Goal: Information Seeking & Learning: Find specific fact

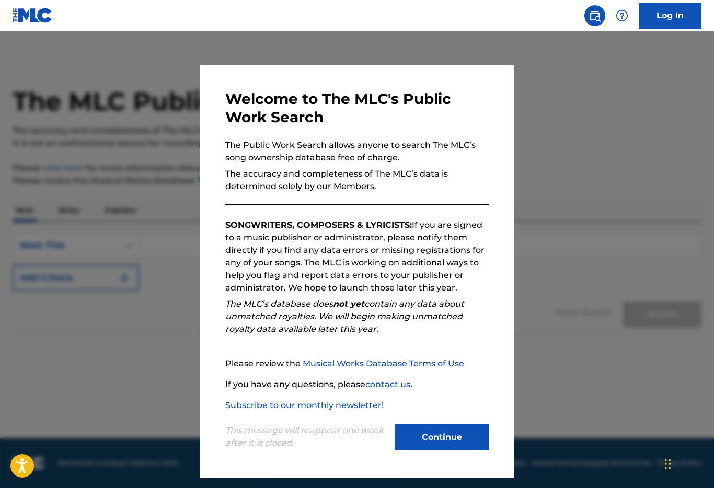
click at [462, 447] on button "Continue" at bounding box center [441, 437] width 94 height 26
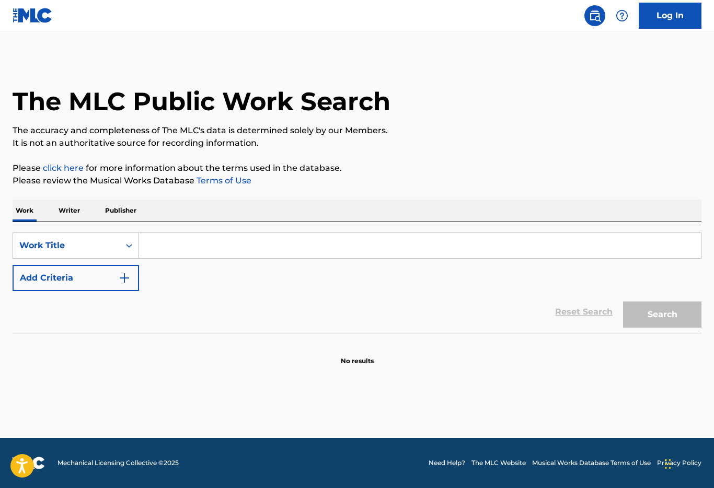
click at [338, 241] on input "Search Form" at bounding box center [420, 245] width 562 height 25
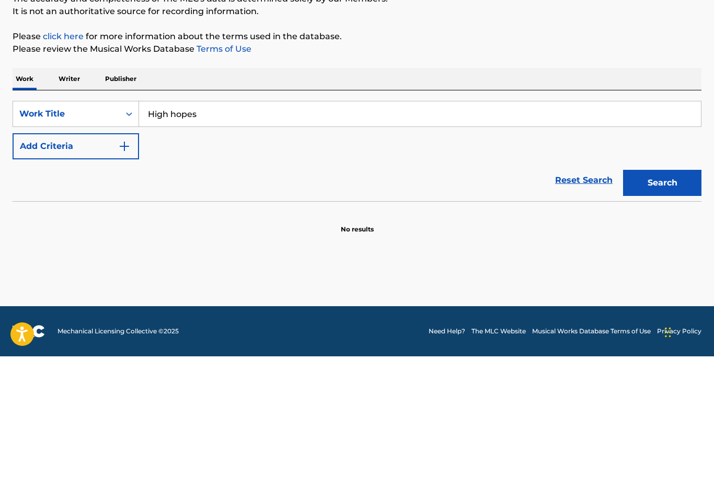
type input "High hopes"
click at [672, 301] on button "Search" at bounding box center [662, 314] width 78 height 26
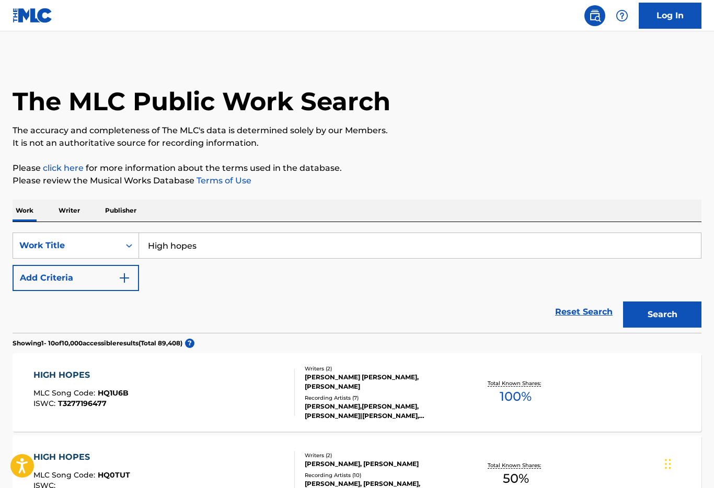
click at [126, 274] on img "Search Form" at bounding box center [124, 278] width 13 height 13
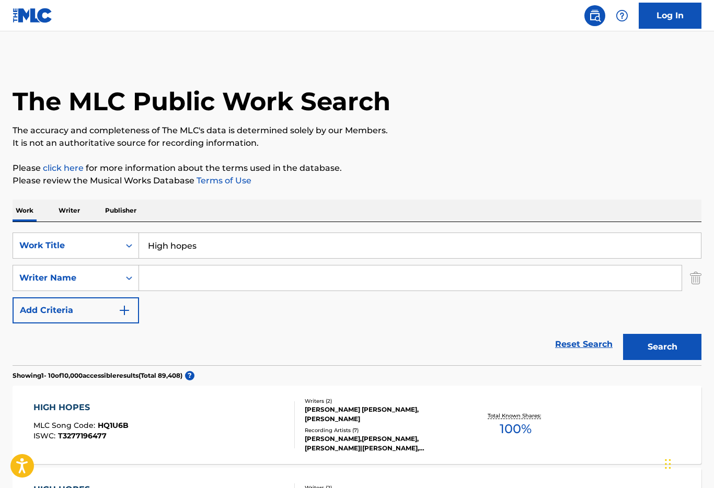
click at [246, 286] on input "Search Form" at bounding box center [410, 277] width 542 height 25
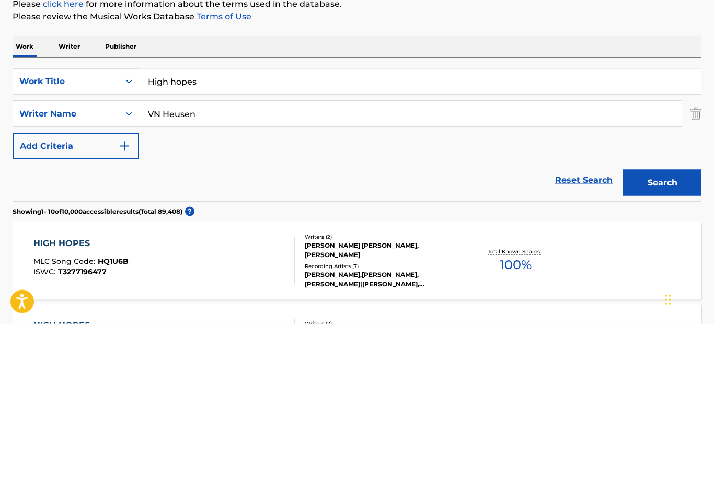
click at [167, 265] on input "VN Heusen" at bounding box center [410, 277] width 542 height 25
click at [684, 334] on button "Search" at bounding box center [662, 347] width 78 height 26
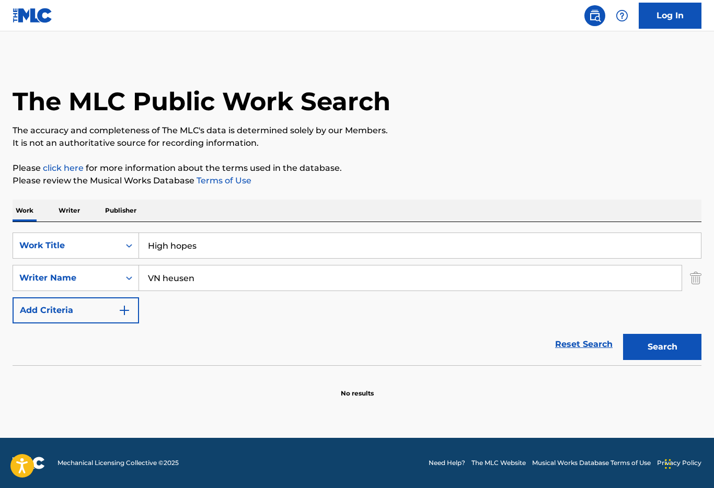
scroll to position [20, 0]
click at [167, 265] on input "VN heusen" at bounding box center [410, 277] width 542 height 25
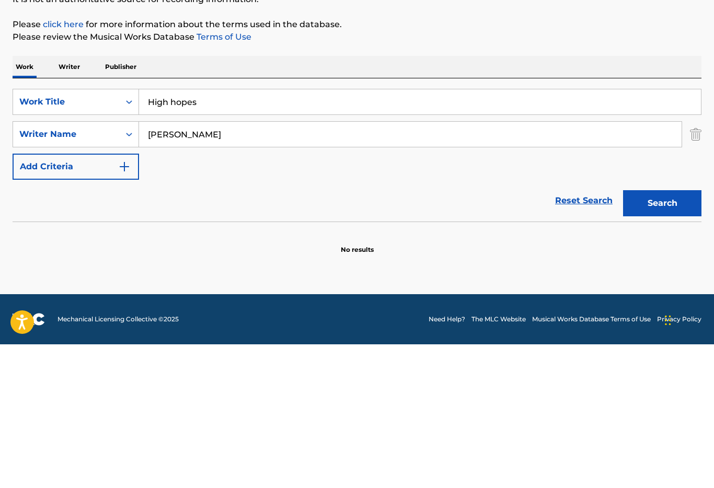
type input "[PERSON_NAME]"
click at [687, 334] on button "Search" at bounding box center [662, 347] width 78 height 26
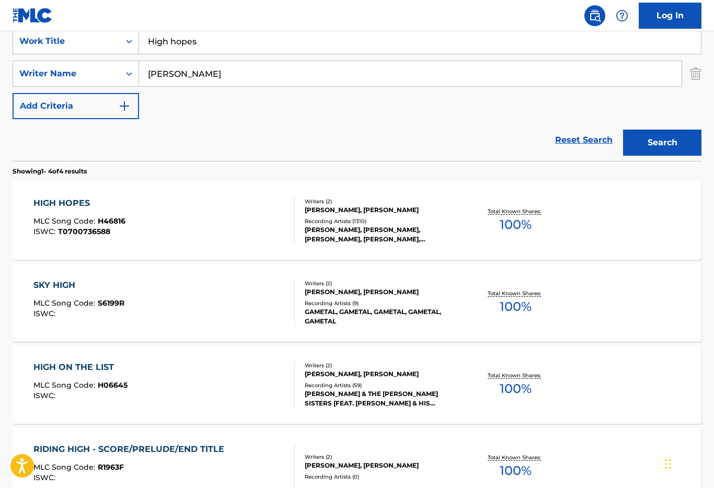
scroll to position [203, 0]
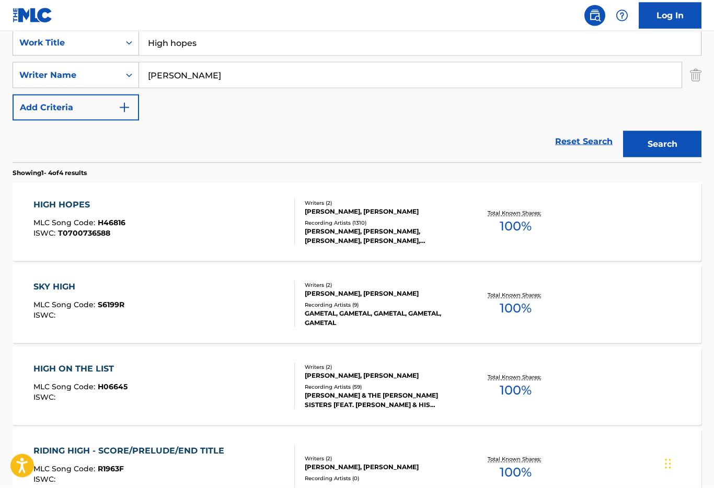
click at [66, 203] on div "HIGH HOPES" at bounding box center [79, 205] width 92 height 13
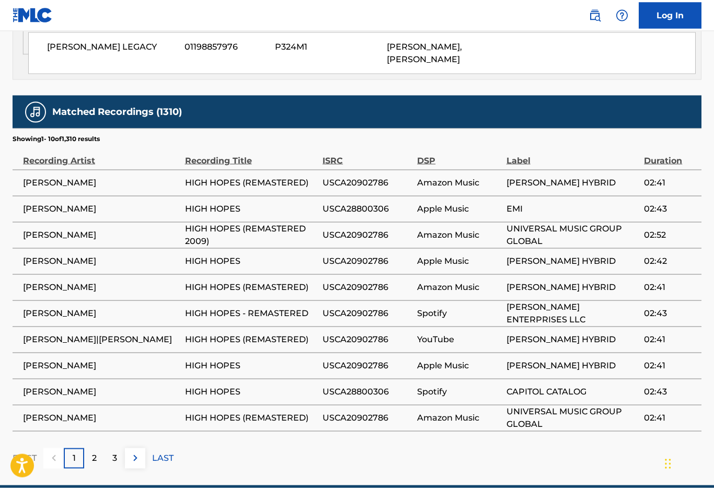
scroll to position [696, 0]
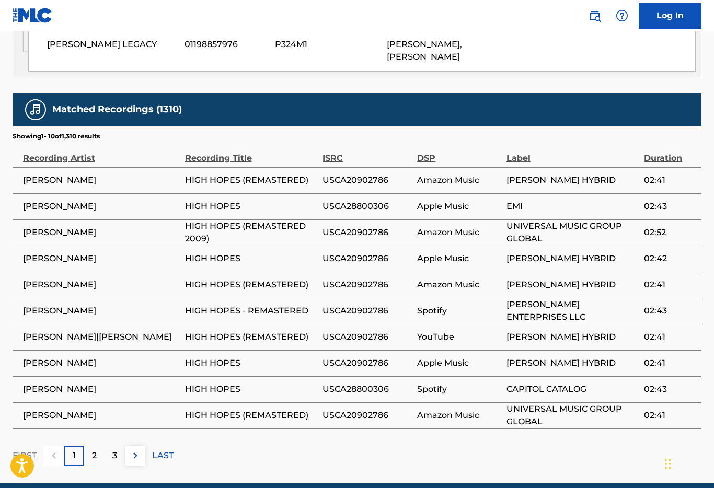
click at [101, 446] on div "2" at bounding box center [94, 456] width 20 height 20
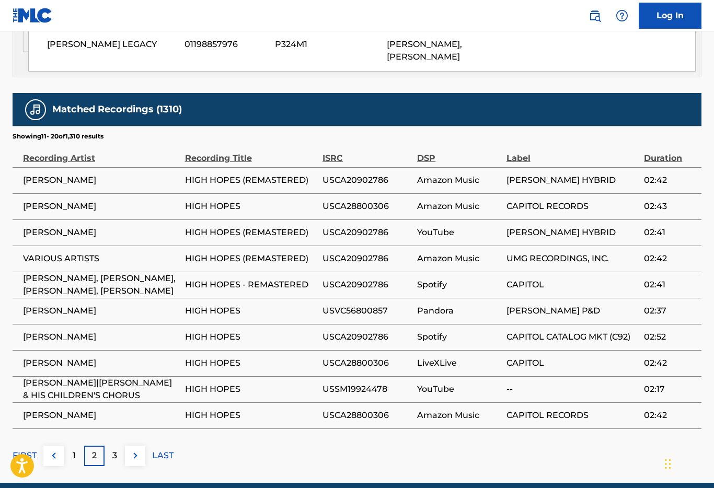
click at [118, 446] on div "3" at bounding box center [114, 456] width 20 height 20
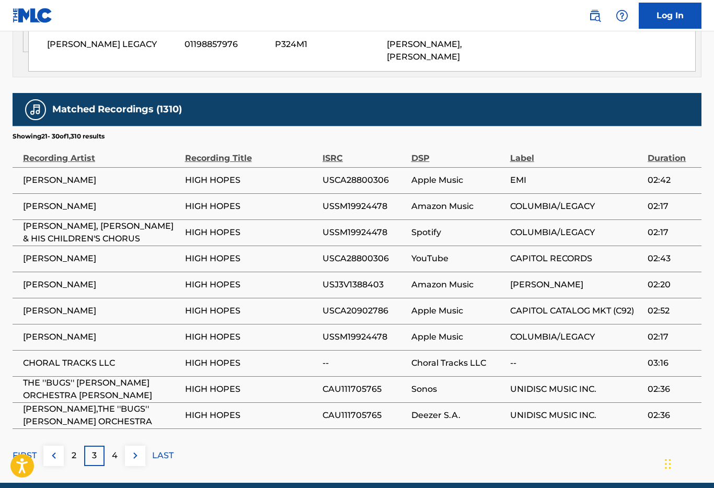
click at [123, 446] on div "4" at bounding box center [114, 456] width 20 height 20
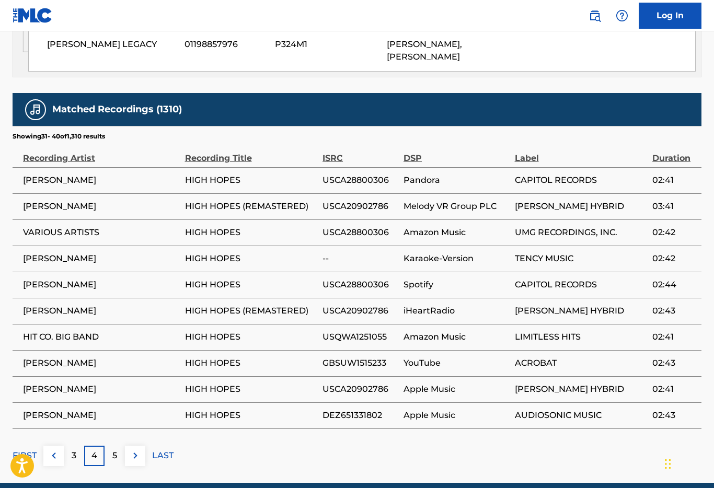
click at [86, 219] on td "VARIOUS ARTISTS" at bounding box center [99, 232] width 172 height 26
click at [269, 200] on span "HIGH HOPES (REMASTERED)" at bounding box center [251, 206] width 133 height 13
click at [115, 446] on div "5" at bounding box center [114, 456] width 20 height 20
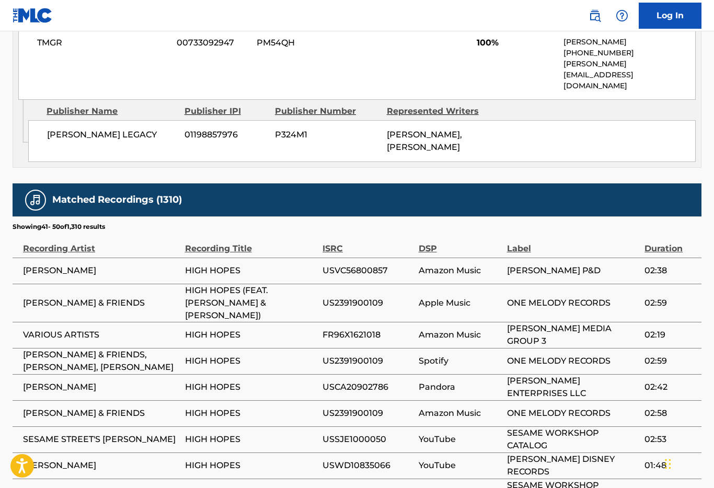
scroll to position [606, 0]
